Goal: Navigation & Orientation: Find specific page/section

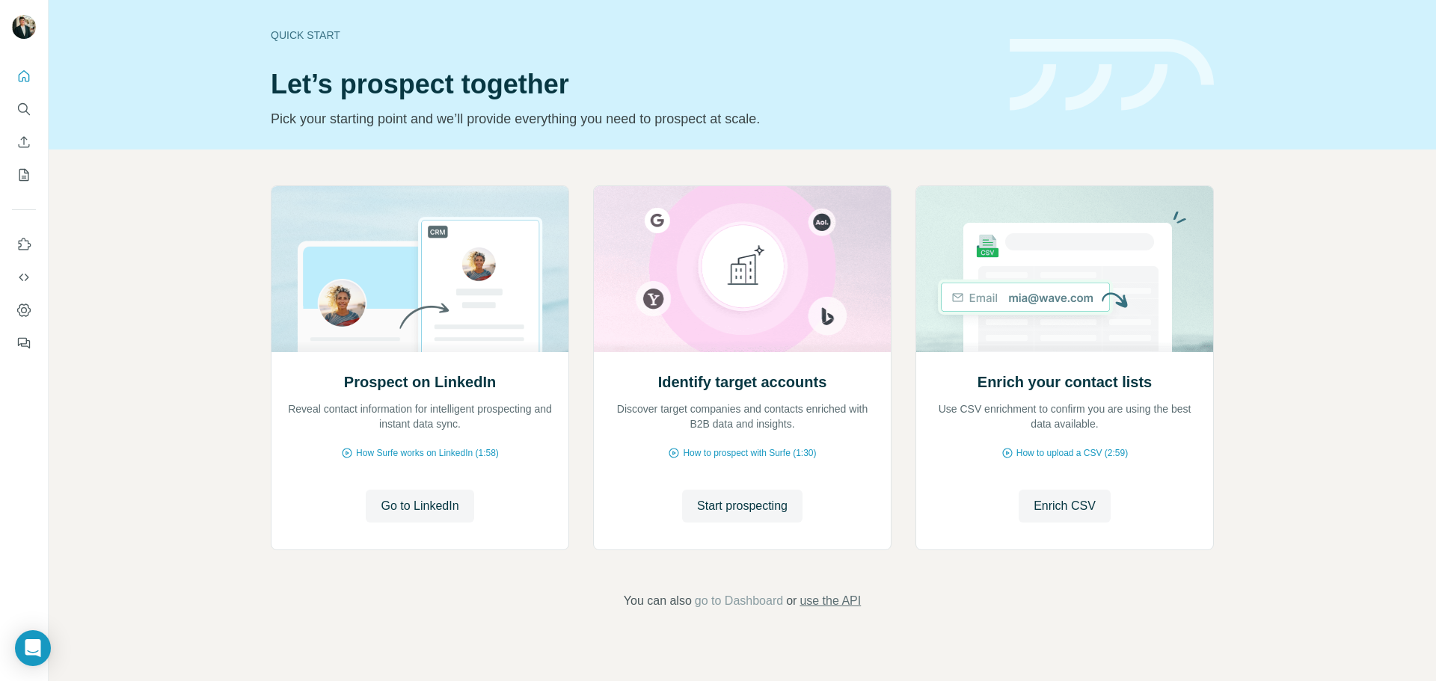
click at [832, 596] on span "use the API" at bounding box center [830, 601] width 61 height 18
click at [755, 601] on span "go to Dashboard" at bounding box center [739, 601] width 88 height 18
